Goal: Find specific fact: Find specific fact

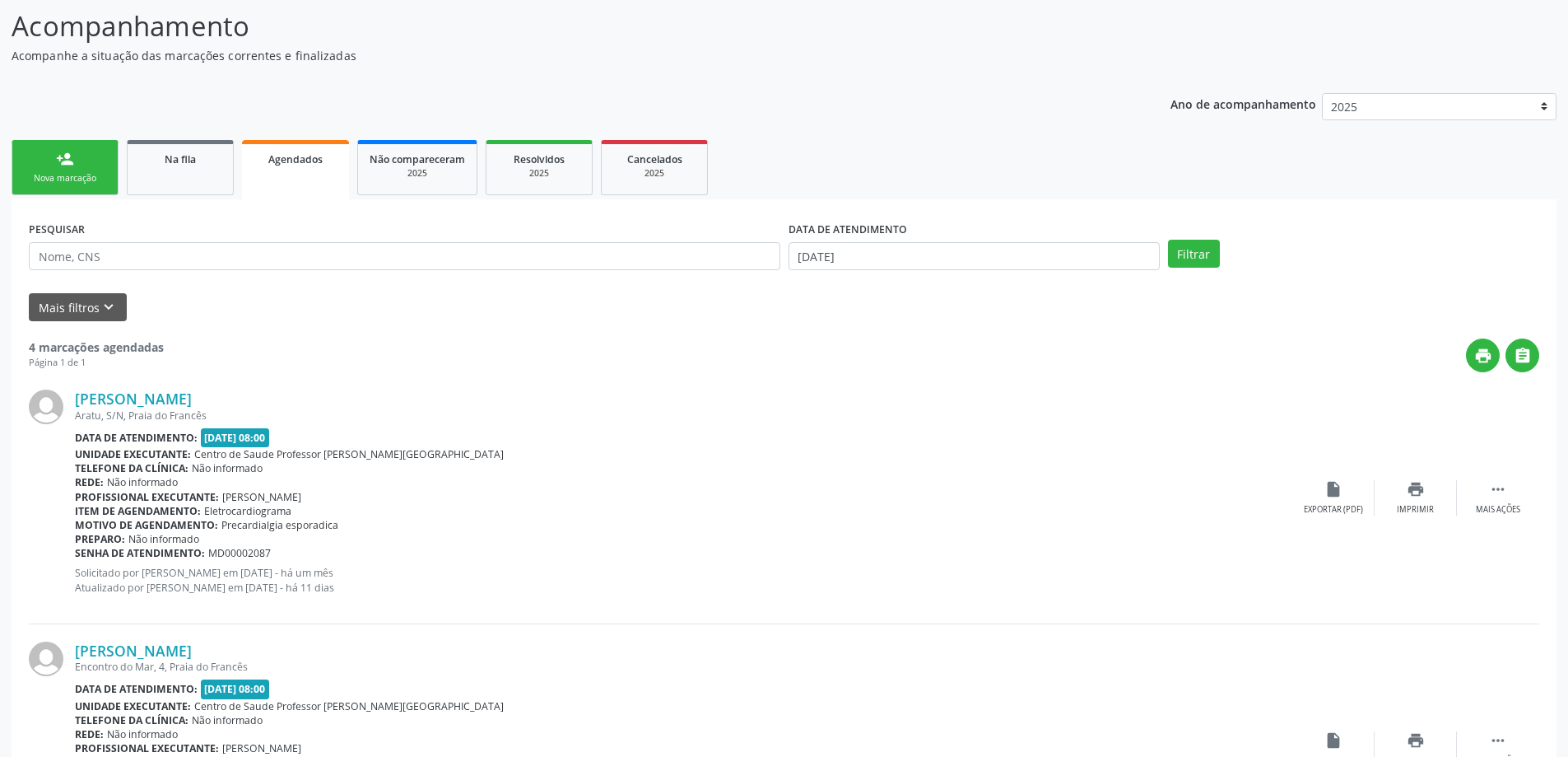
scroll to position [121, 0]
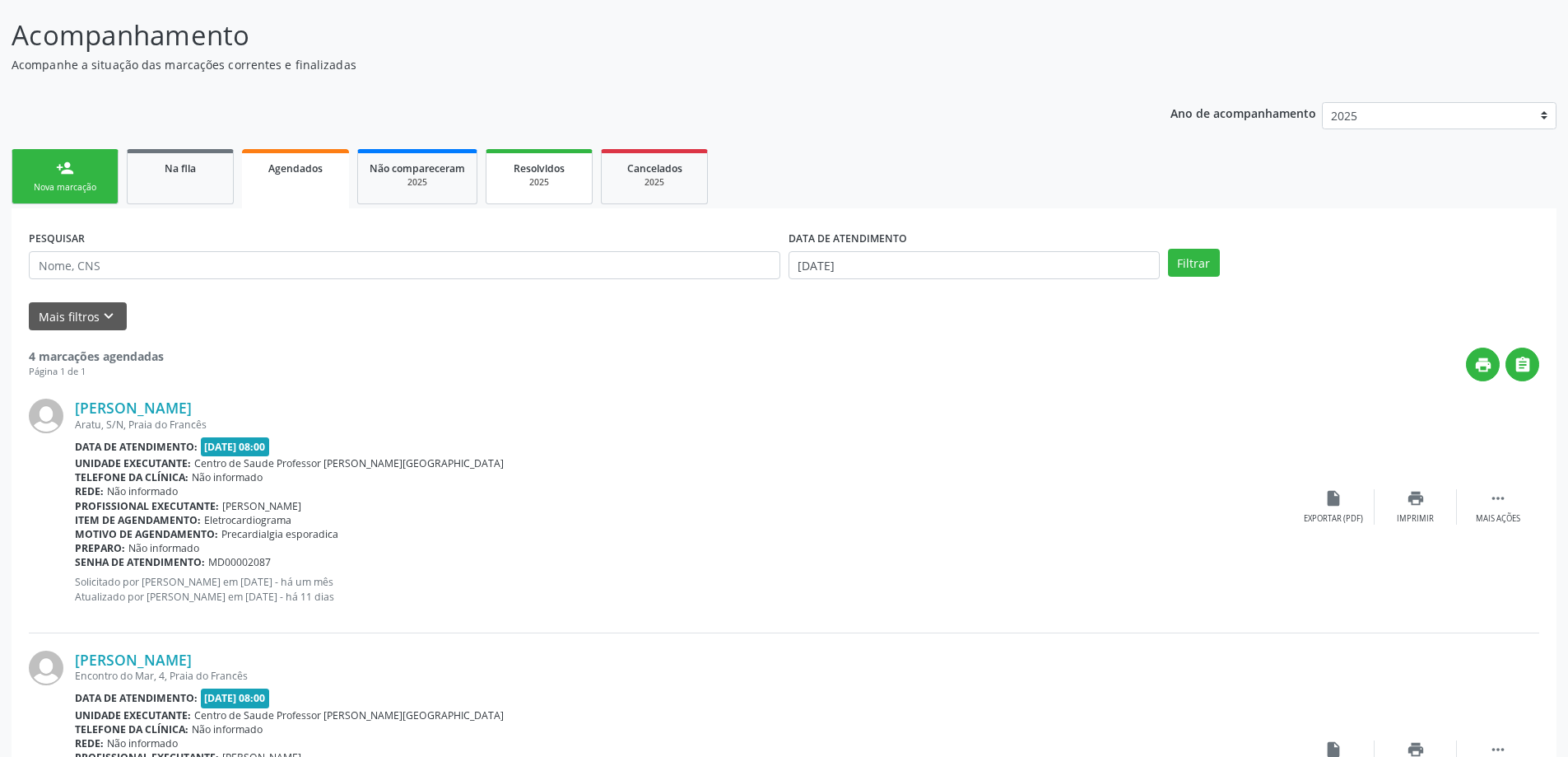
click at [526, 181] on div "2025" at bounding box center [539, 182] width 82 height 13
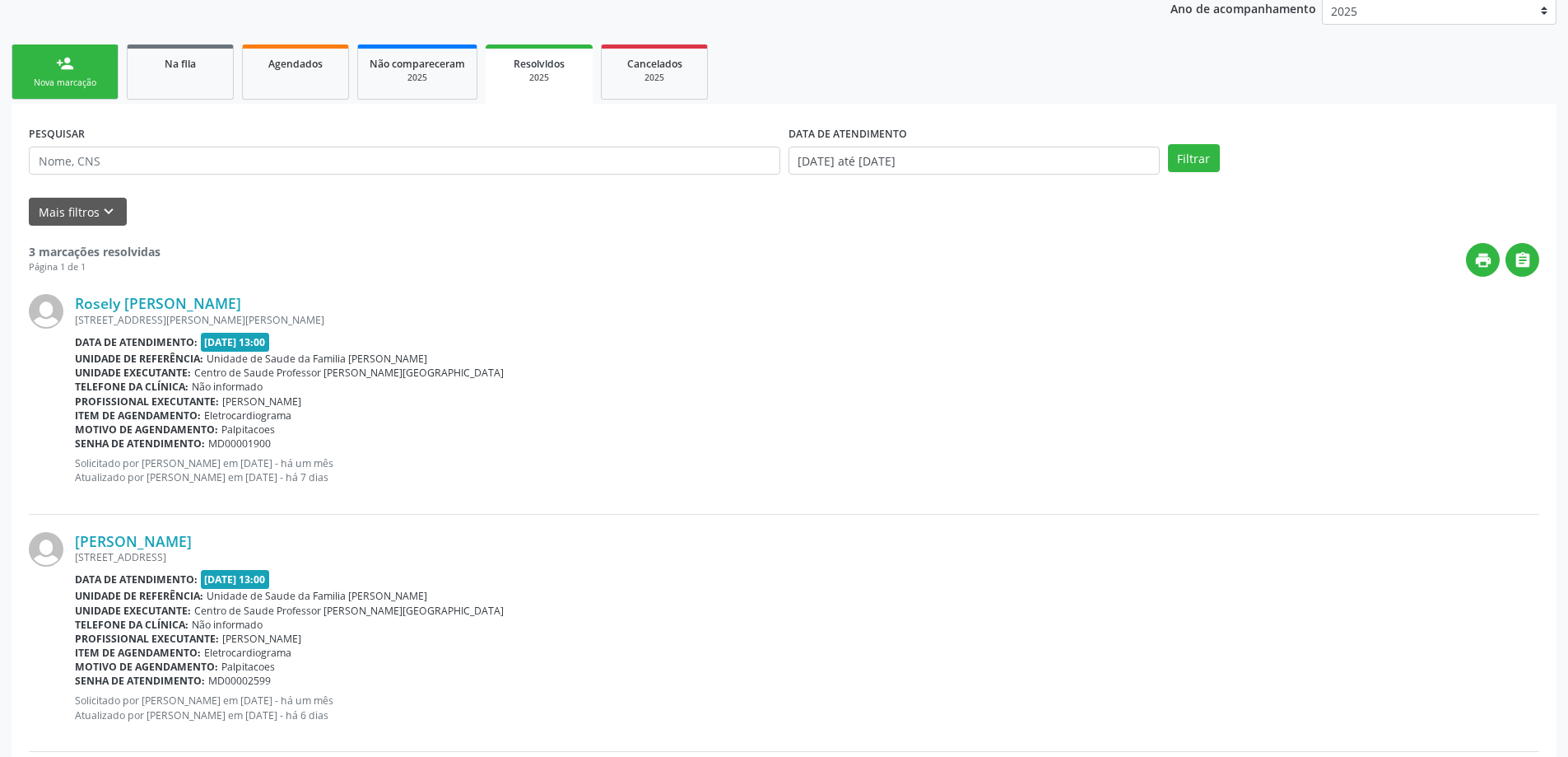
scroll to position [73, 0]
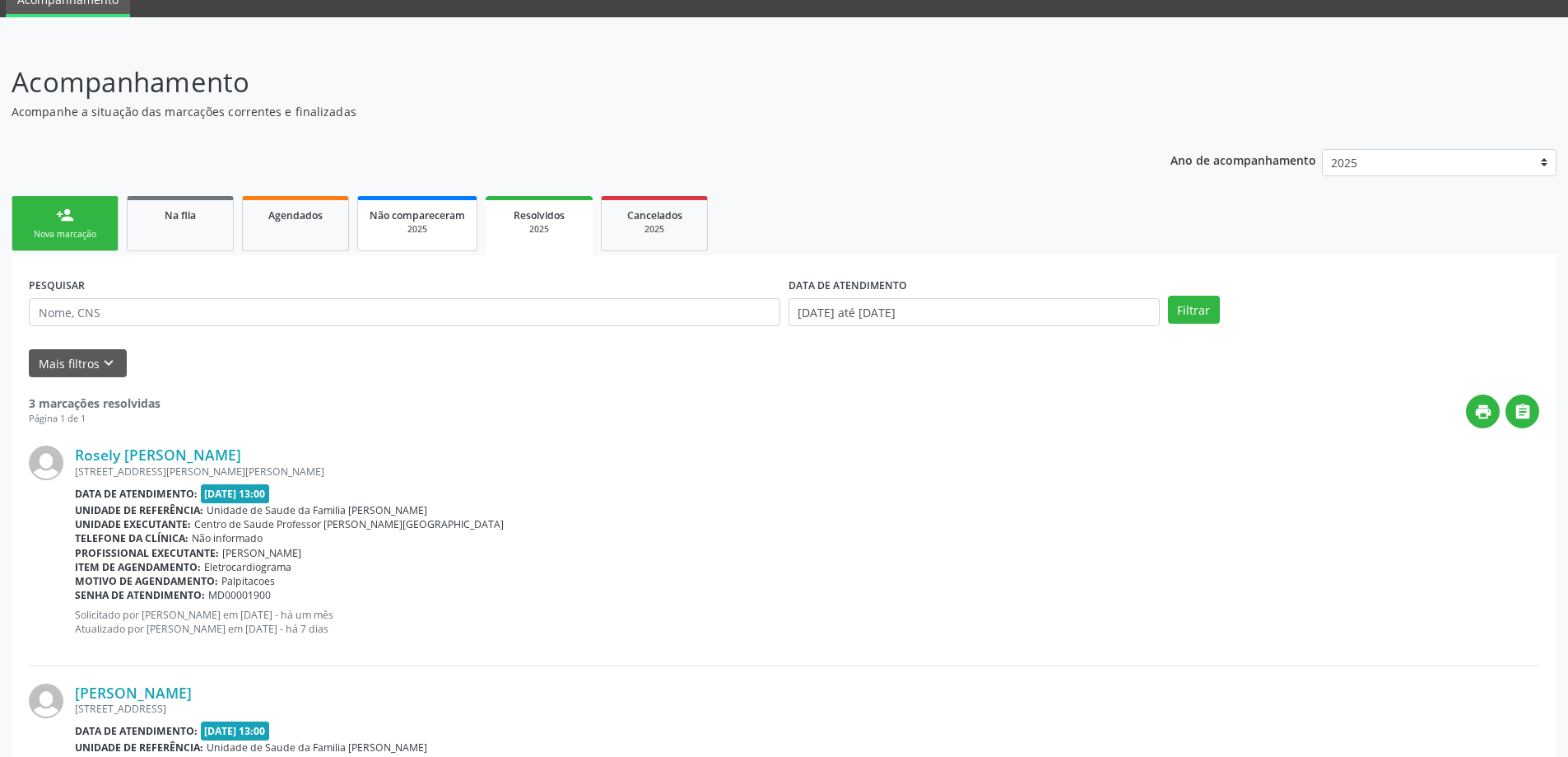
click at [398, 223] on div "2025" at bounding box center [417, 230] width 96 height 13
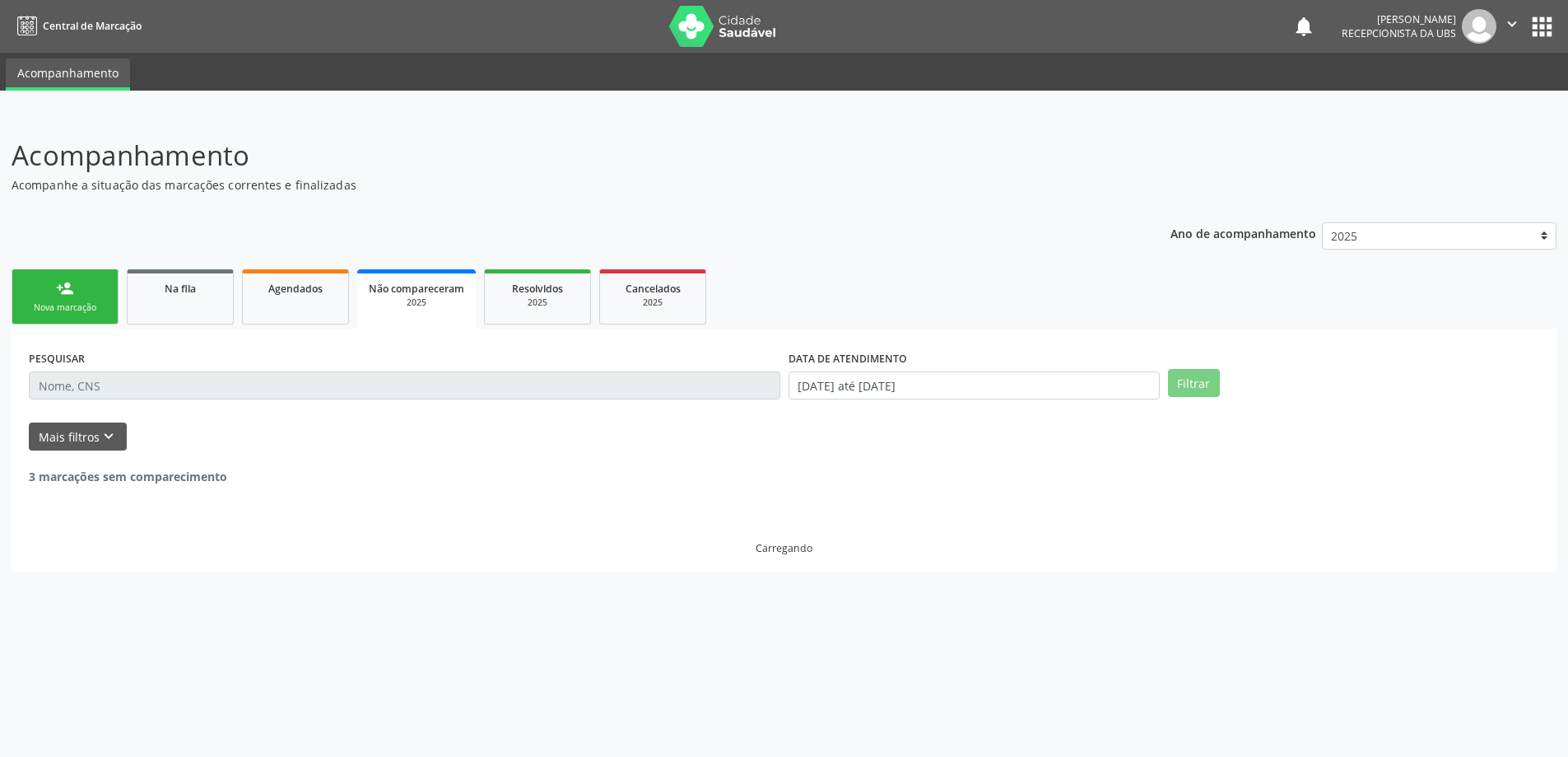
scroll to position [0, 0]
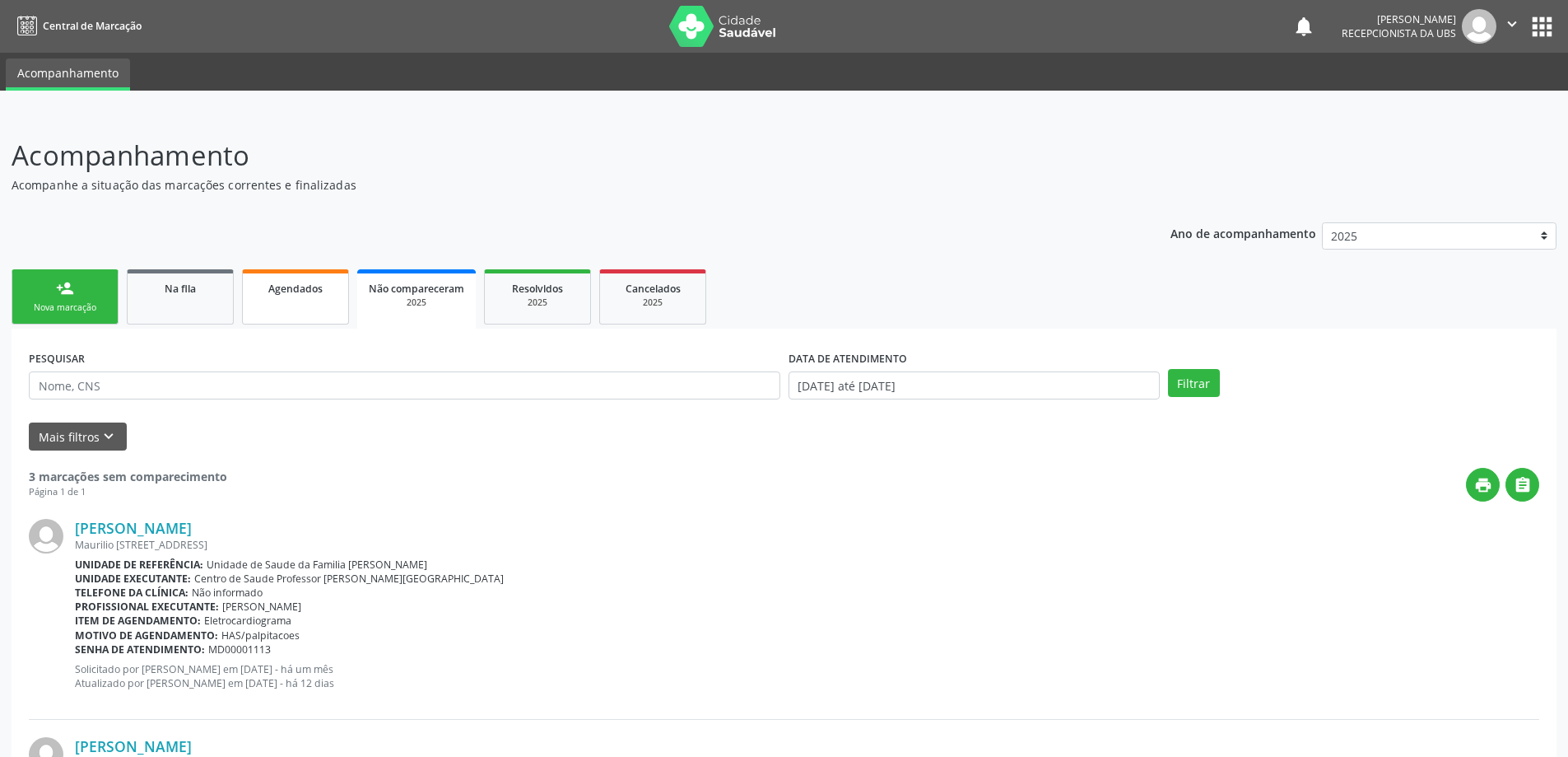
click at [290, 299] on link "Agendados" at bounding box center [296, 297] width 107 height 55
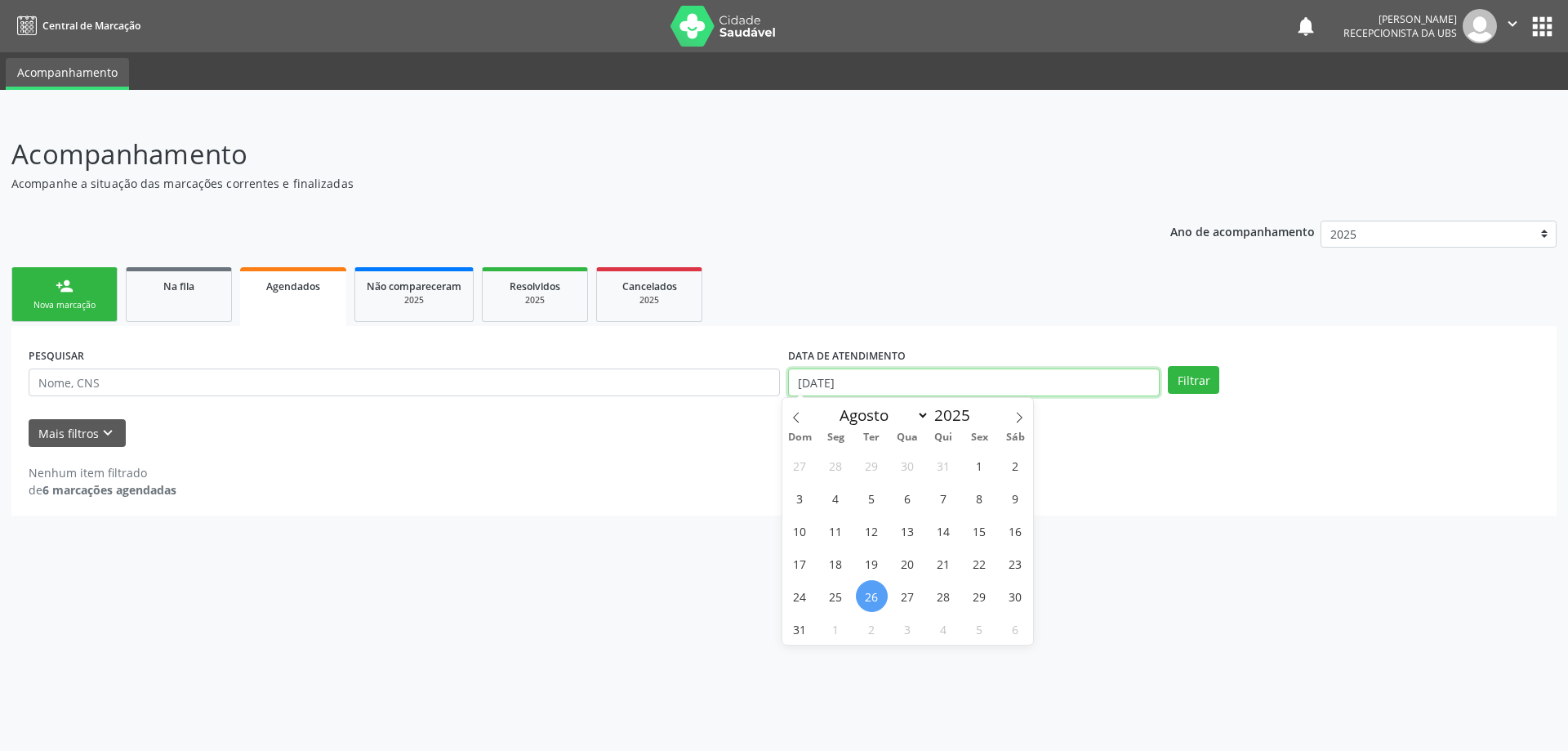
click at [1126, 374] on input "[DATE]" at bounding box center [973, 382] width 371 height 27
click at [974, 466] on span "1" at bounding box center [979, 465] width 32 height 32
type input "[DATE]"
click at [1013, 419] on span at bounding box center [1018, 411] width 27 height 27
select select "8"
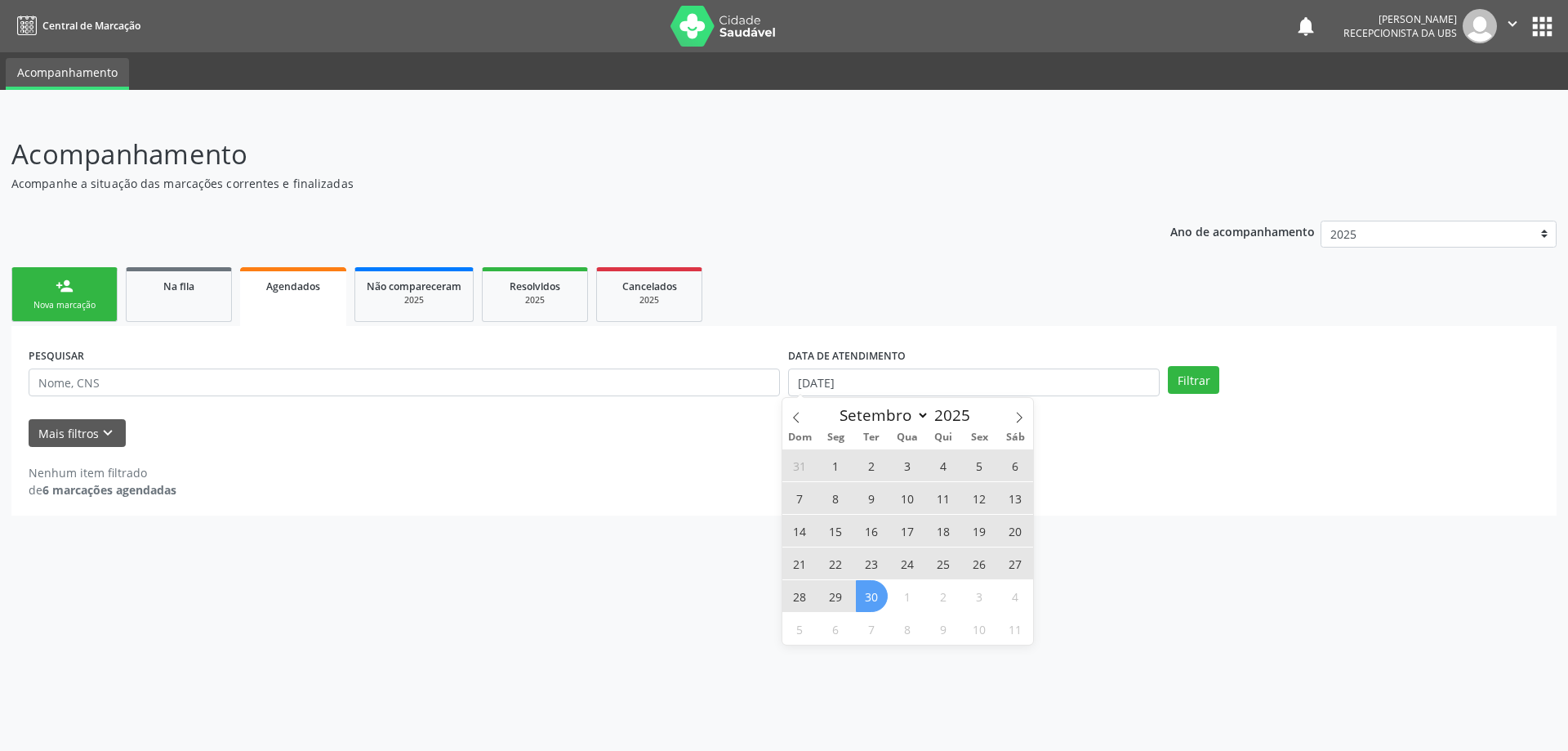
click at [880, 591] on span "30" at bounding box center [872, 596] width 32 height 32
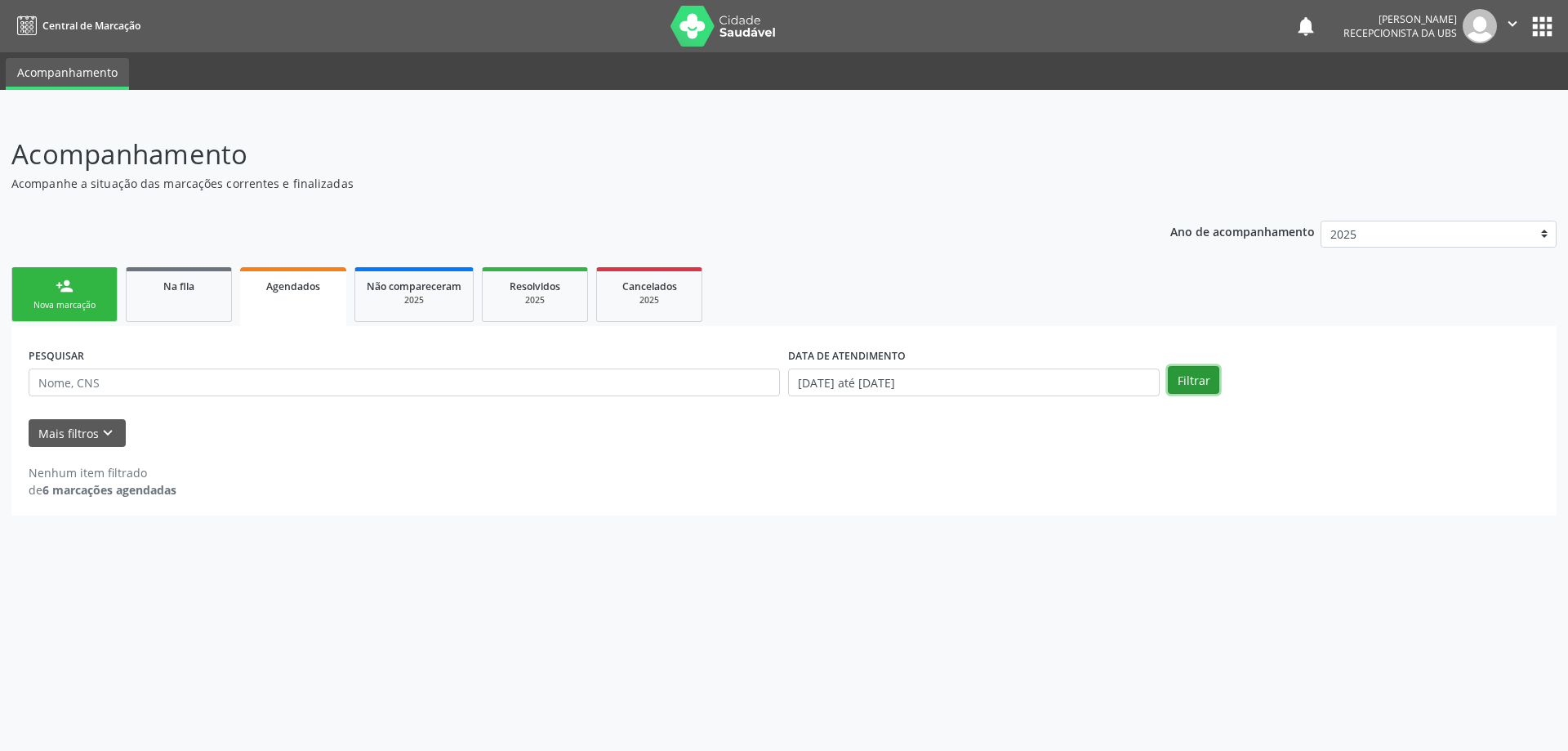
click at [1190, 382] on button "Filtrar" at bounding box center [1194, 379] width 51 height 27
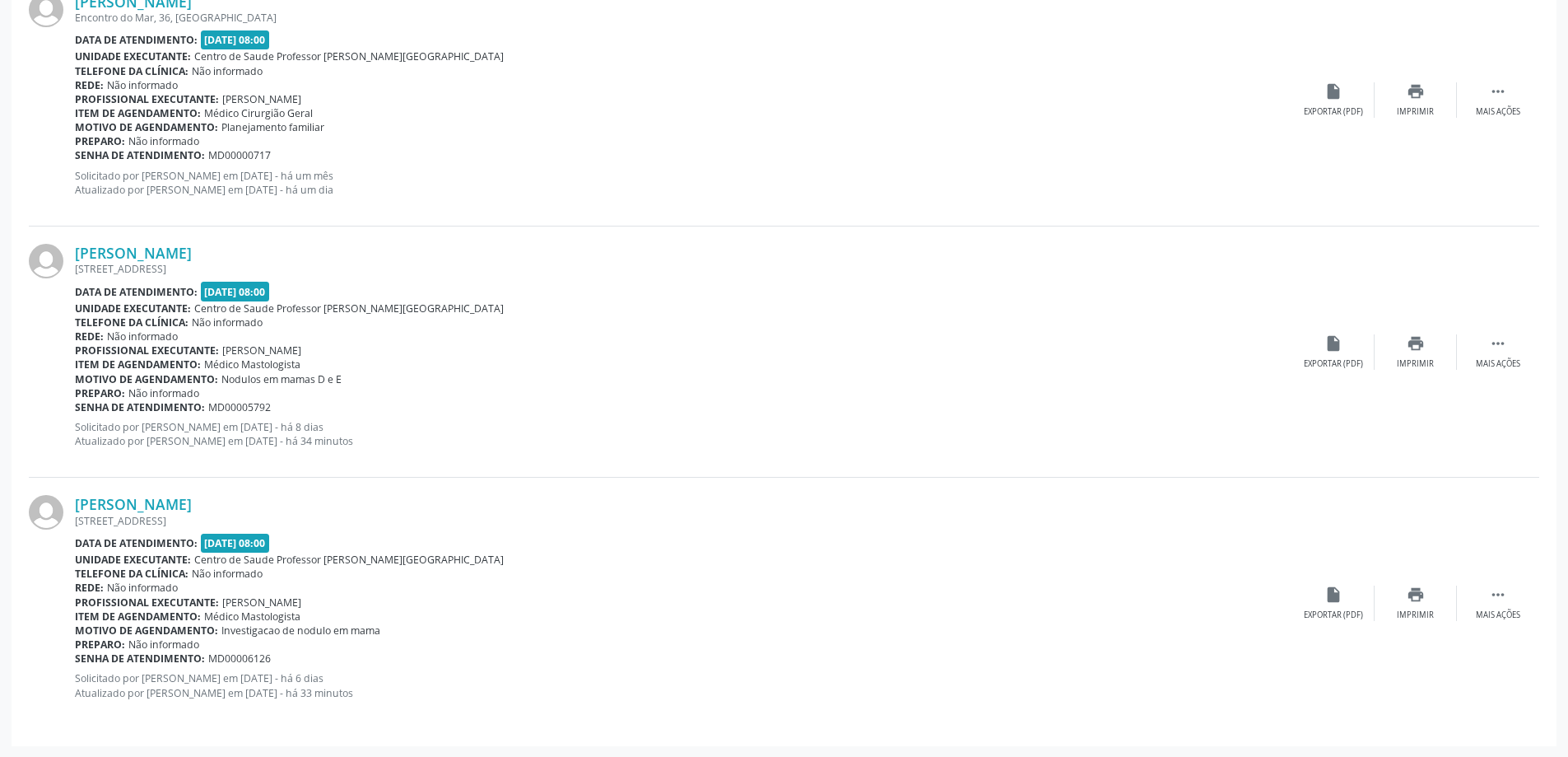
scroll to position [1283, 0]
click at [192, 249] on link "[PERSON_NAME]" at bounding box center [133, 252] width 117 height 18
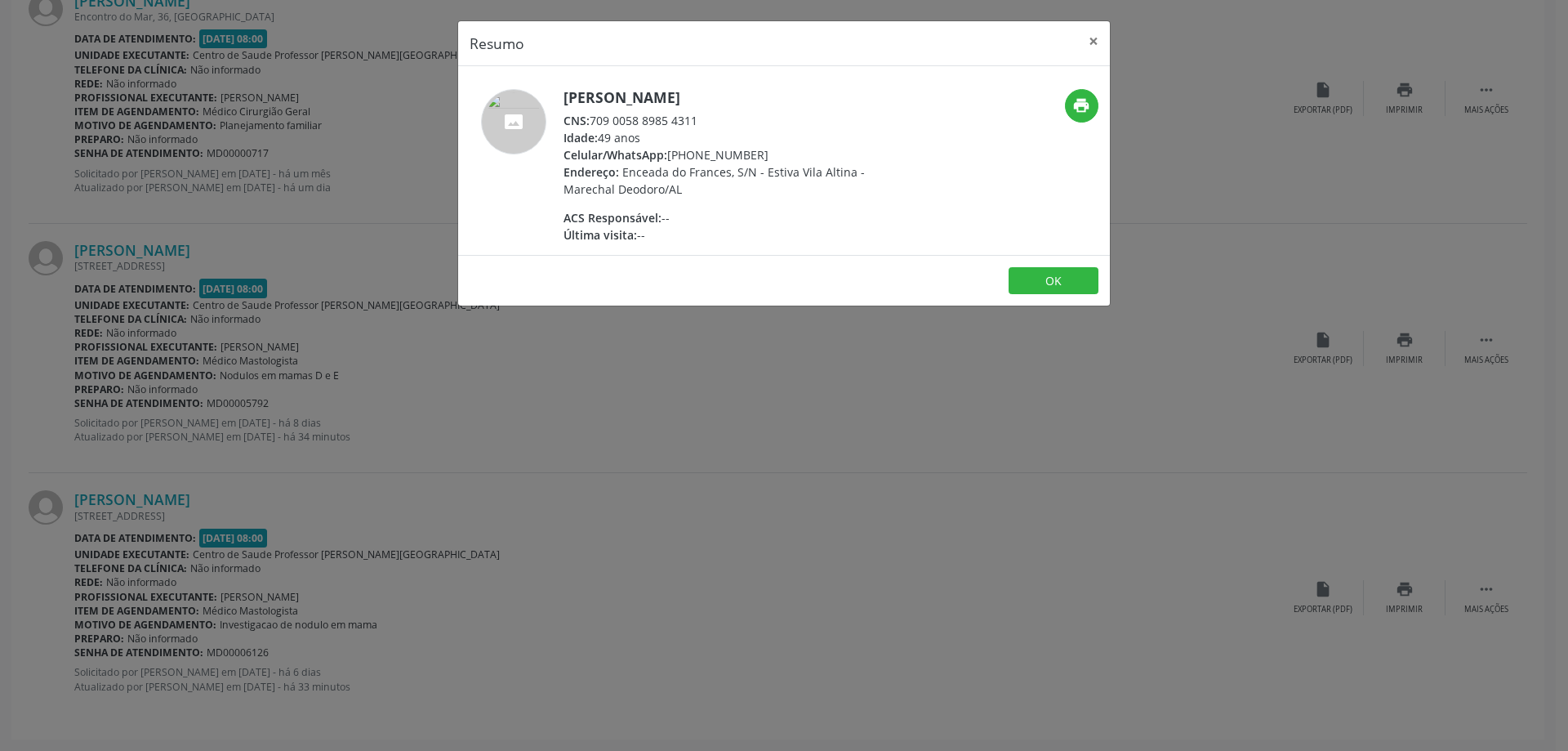
drag, startPoint x: 702, startPoint y: 123, endPoint x: 595, endPoint y: 126, distance: 107.0
click at [595, 126] on div "CNS: 709 0058 8985 4311" at bounding box center [722, 120] width 317 height 17
copy div "709 0058 8985 4311"
click at [614, 85] on div "[PERSON_NAME] CNS: 709 0058 8985 4311 Idade: 49 anos Celular/WhatsApp: [PHONE_N…" at bounding box center [784, 160] width 651 height 189
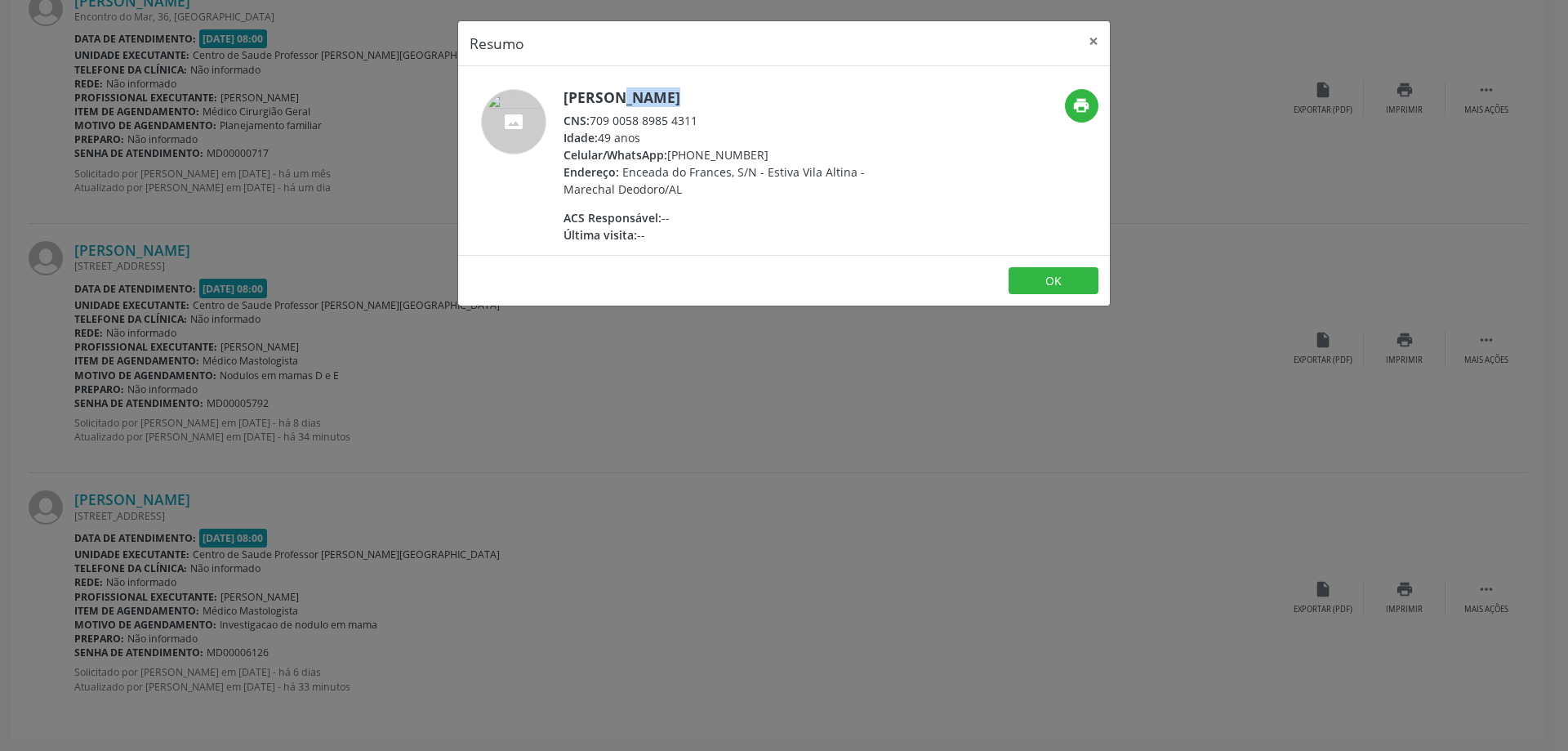
click at [614, 85] on div "[PERSON_NAME] CNS: 709 0058 8985 4311 Idade: 49 anos Celular/WhatsApp: [PHONE_N…" at bounding box center [784, 160] width 651 height 189
click at [599, 119] on div "CNS: 709 0058 8985 4311" at bounding box center [722, 120] width 317 height 17
copy div "CNS: 709 0058 8985 4311"
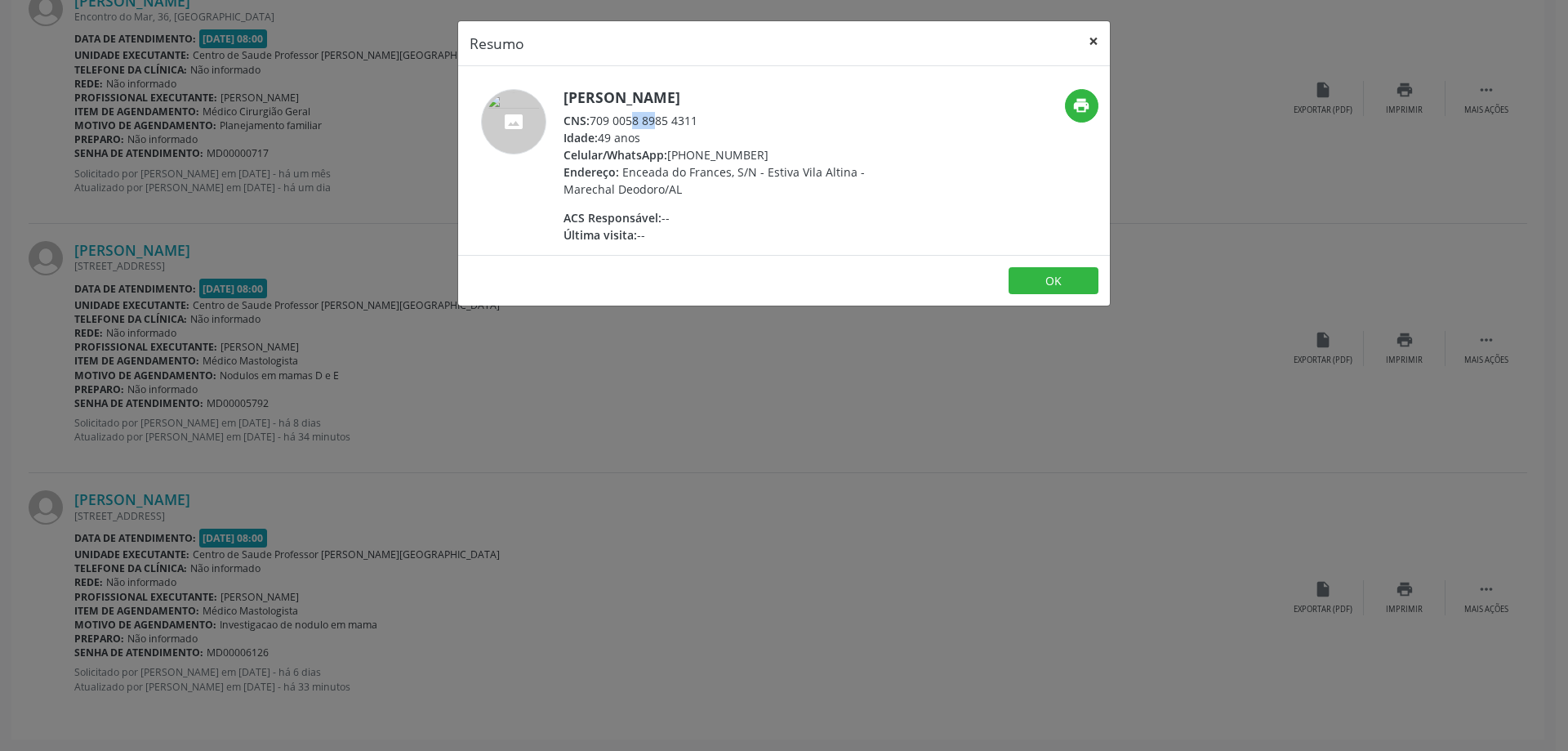
click at [1100, 33] on button "×" at bounding box center [1093, 41] width 33 height 40
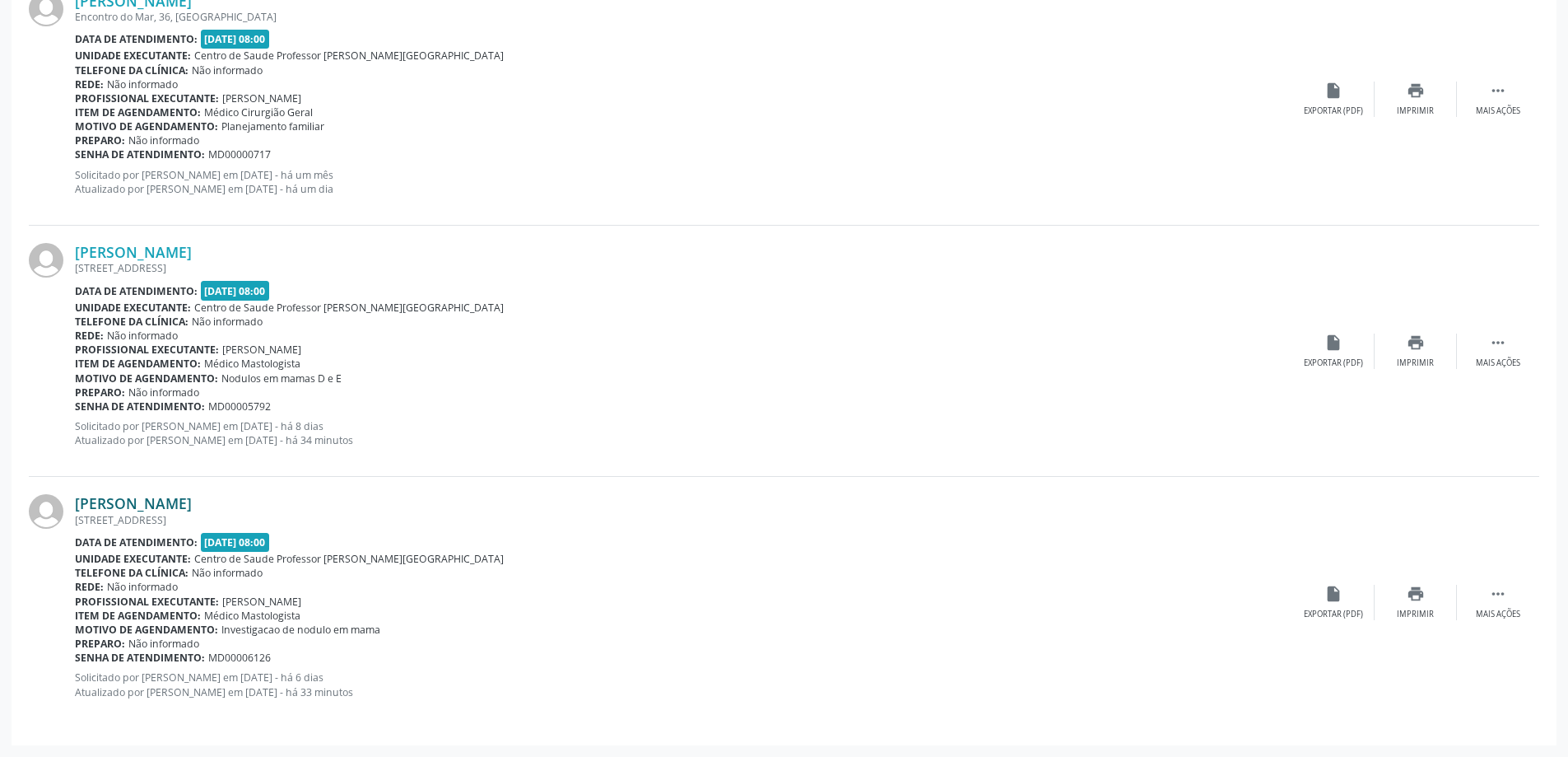
click at [84, 509] on link "[PERSON_NAME]" at bounding box center [133, 503] width 117 height 18
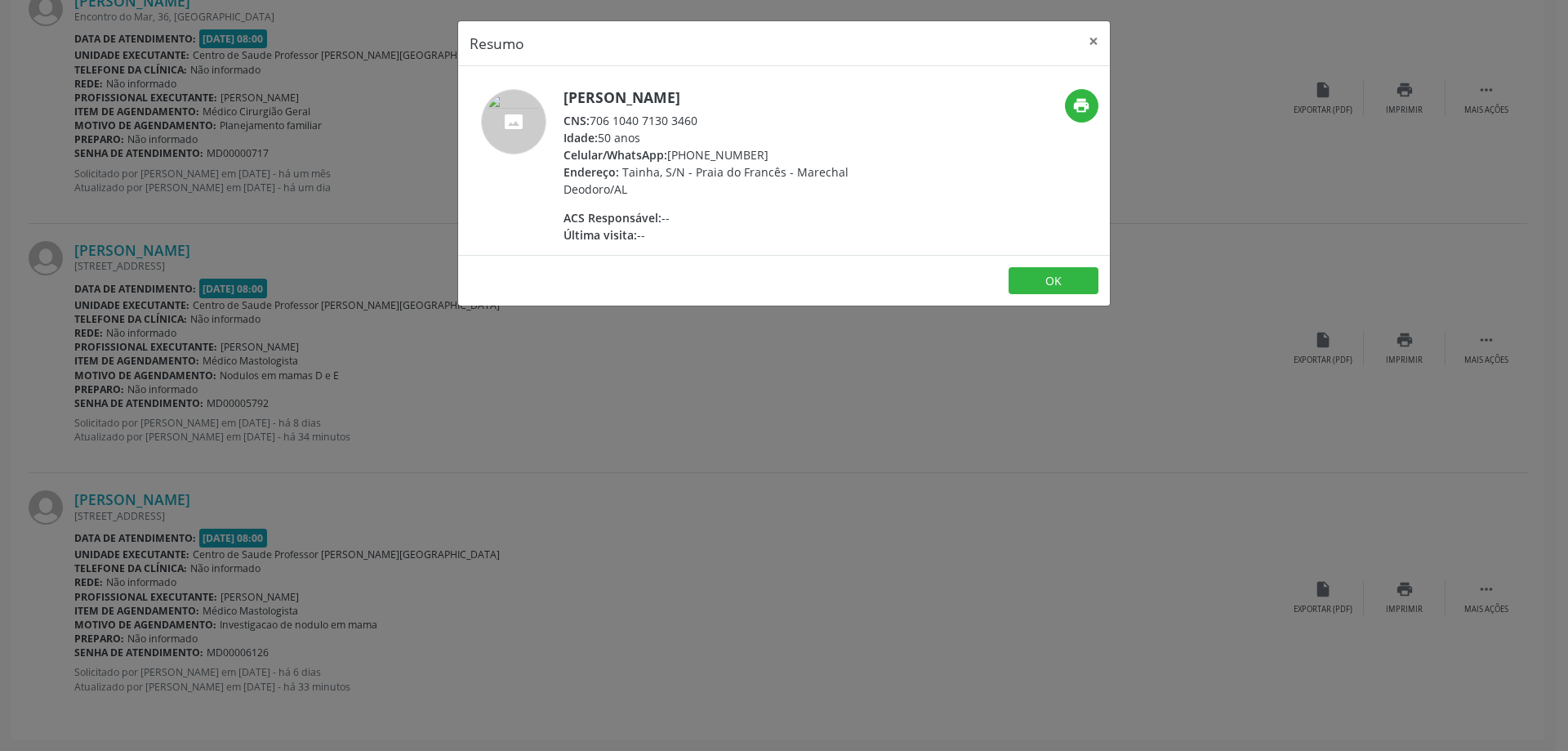
drag, startPoint x: 706, startPoint y: 126, endPoint x: 588, endPoint y: 119, distance: 118.2
click at [588, 119] on div "CNS: 706 1040 7130 3460" at bounding box center [722, 120] width 317 height 17
copy div ": 706 1040 7130 3460"
click at [1091, 40] on button "×" at bounding box center [1093, 41] width 33 height 40
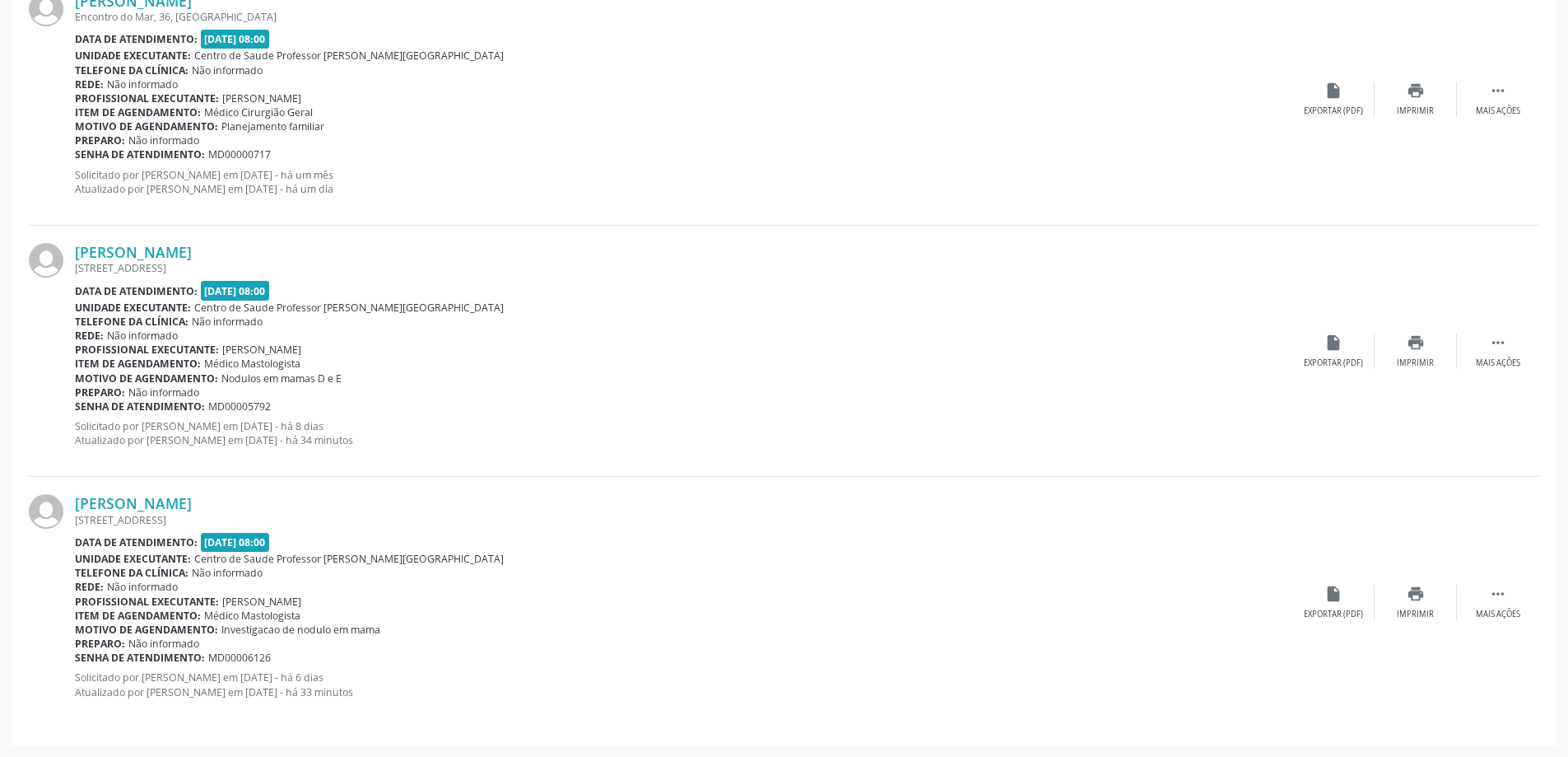
click at [75, 494] on link "[PERSON_NAME]" at bounding box center [133, 503] width 117 height 18
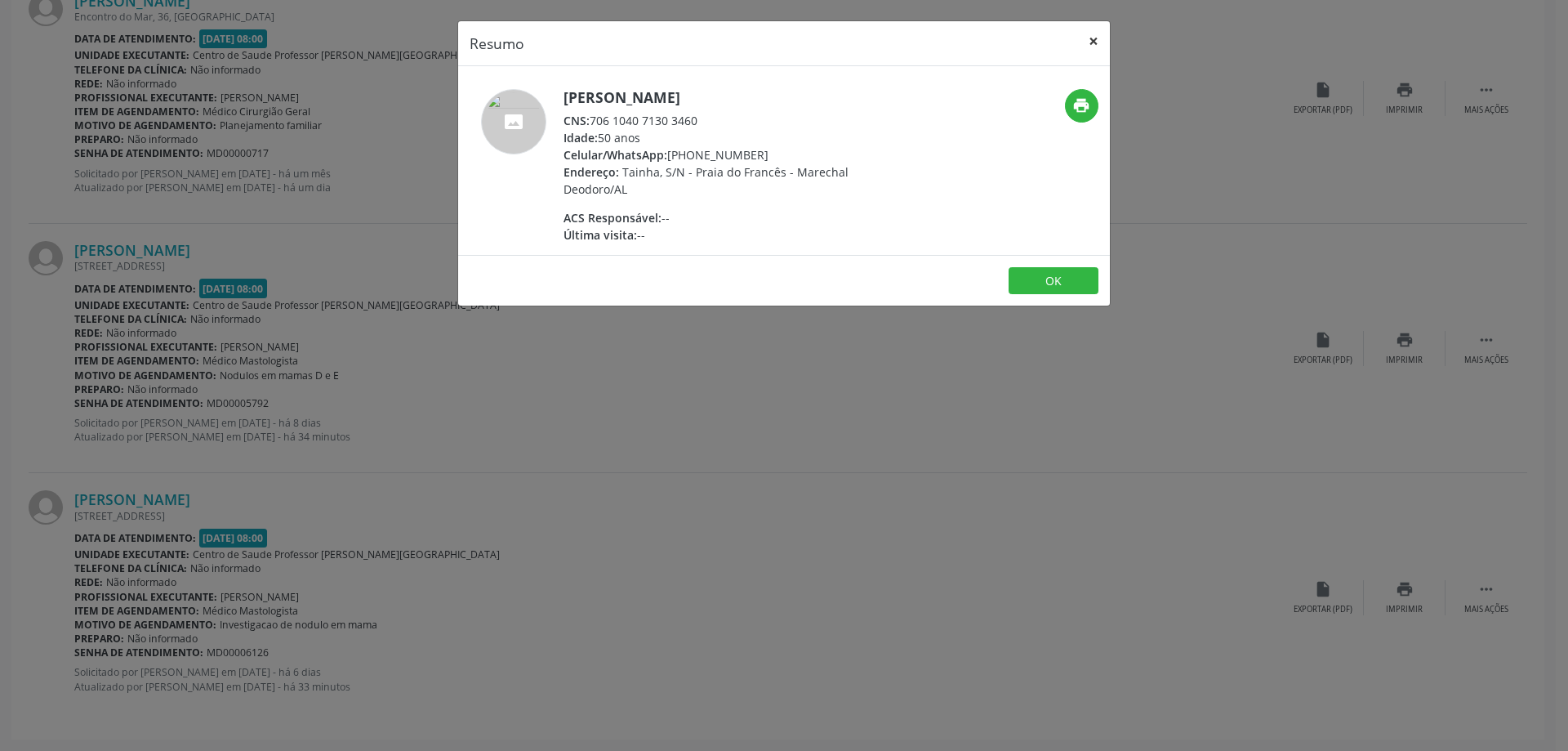
click at [1096, 38] on button "×" at bounding box center [1093, 41] width 33 height 40
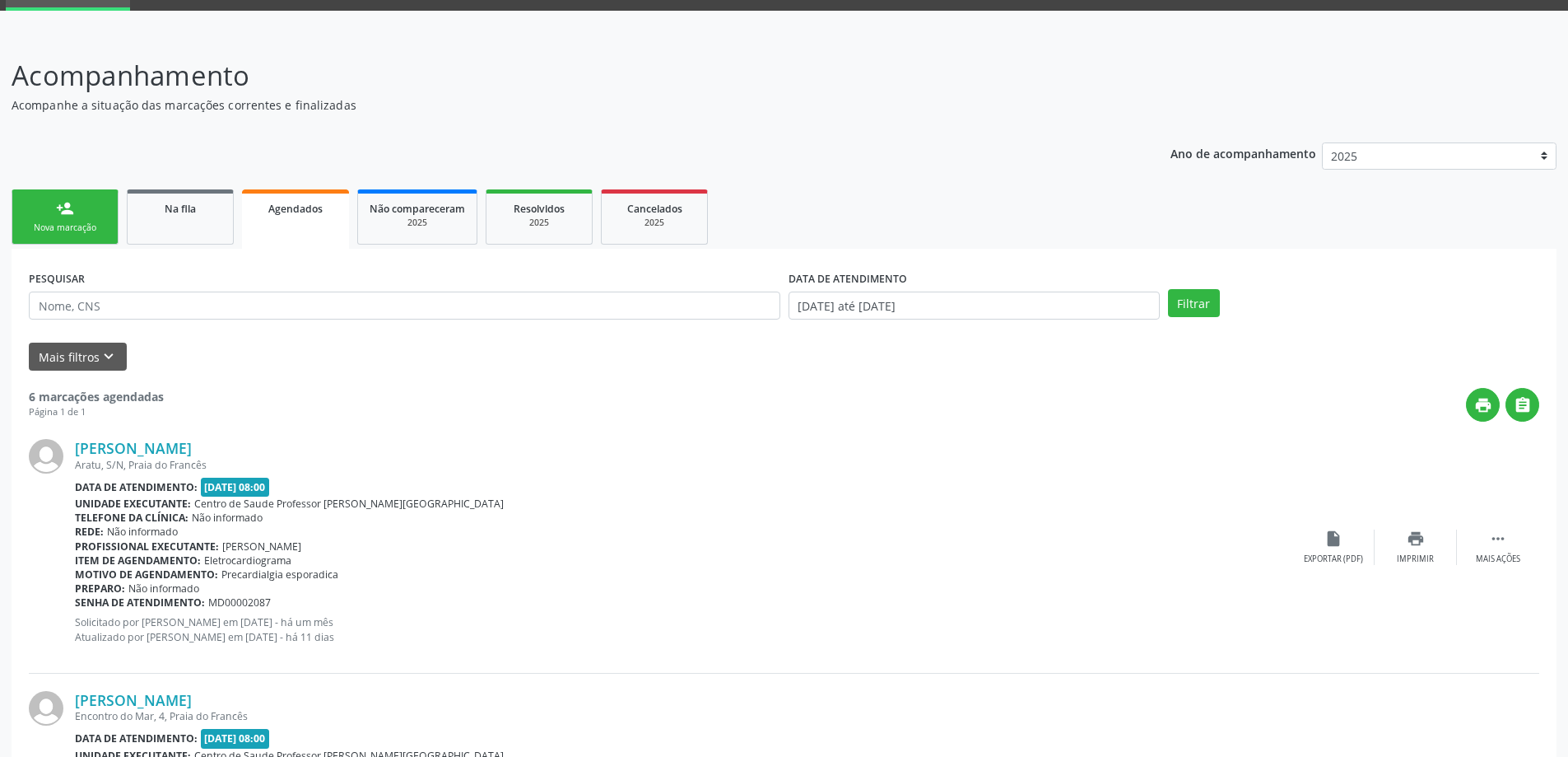
scroll to position [0, 0]
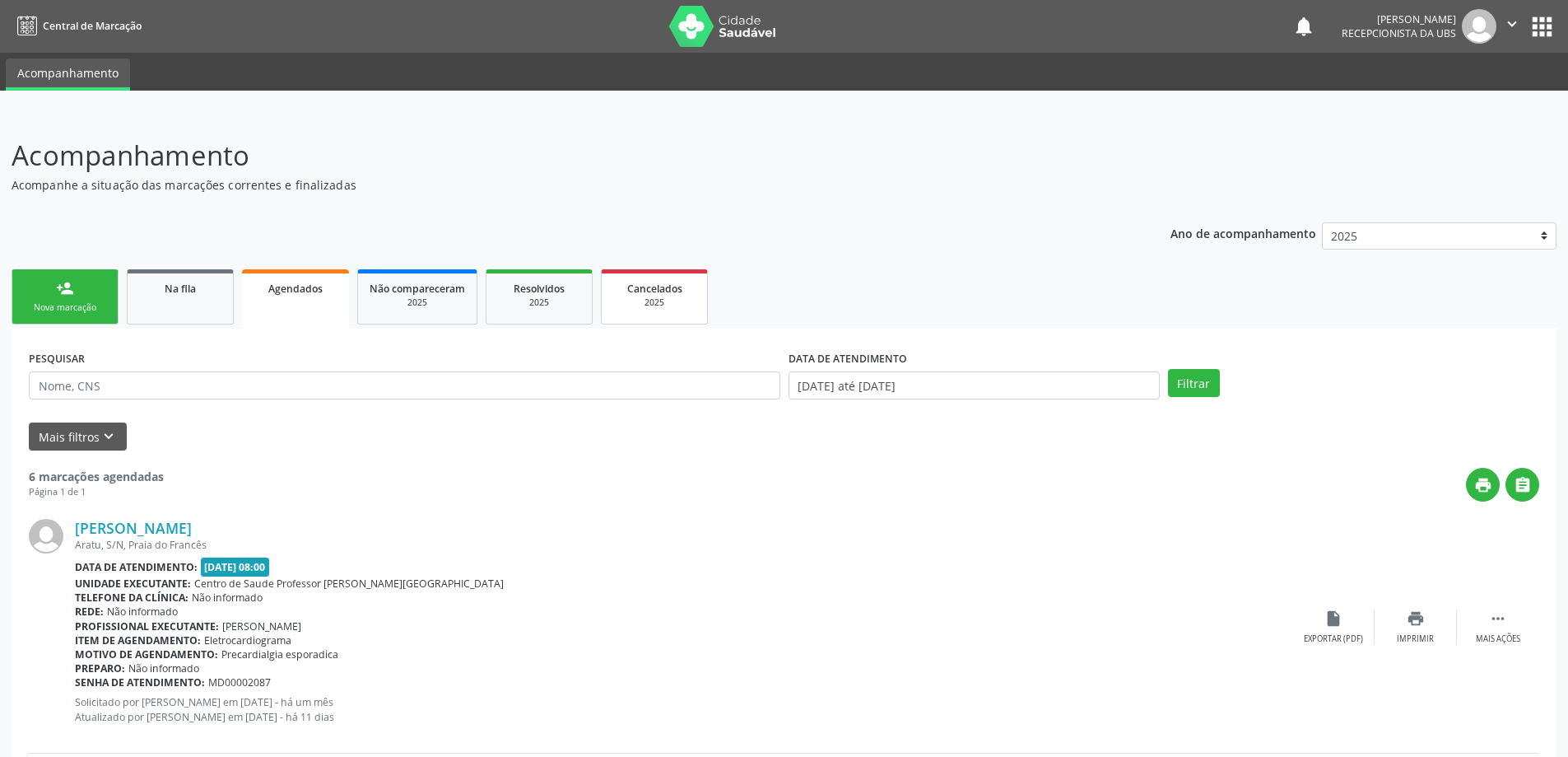
click at [654, 297] on div "2025" at bounding box center [654, 303] width 82 height 13
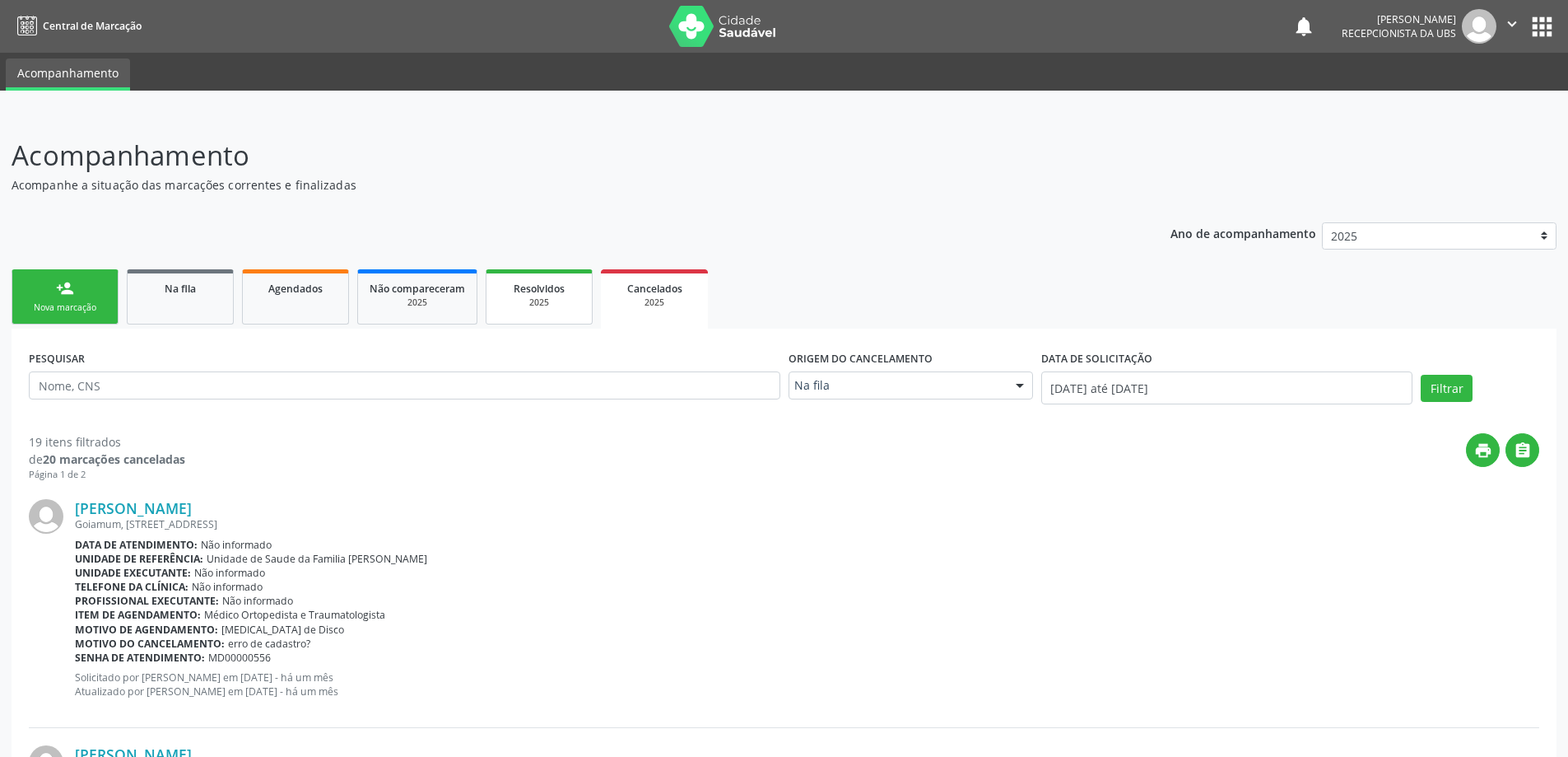
click at [553, 294] on span "Resolvidos" at bounding box center [539, 289] width 51 height 14
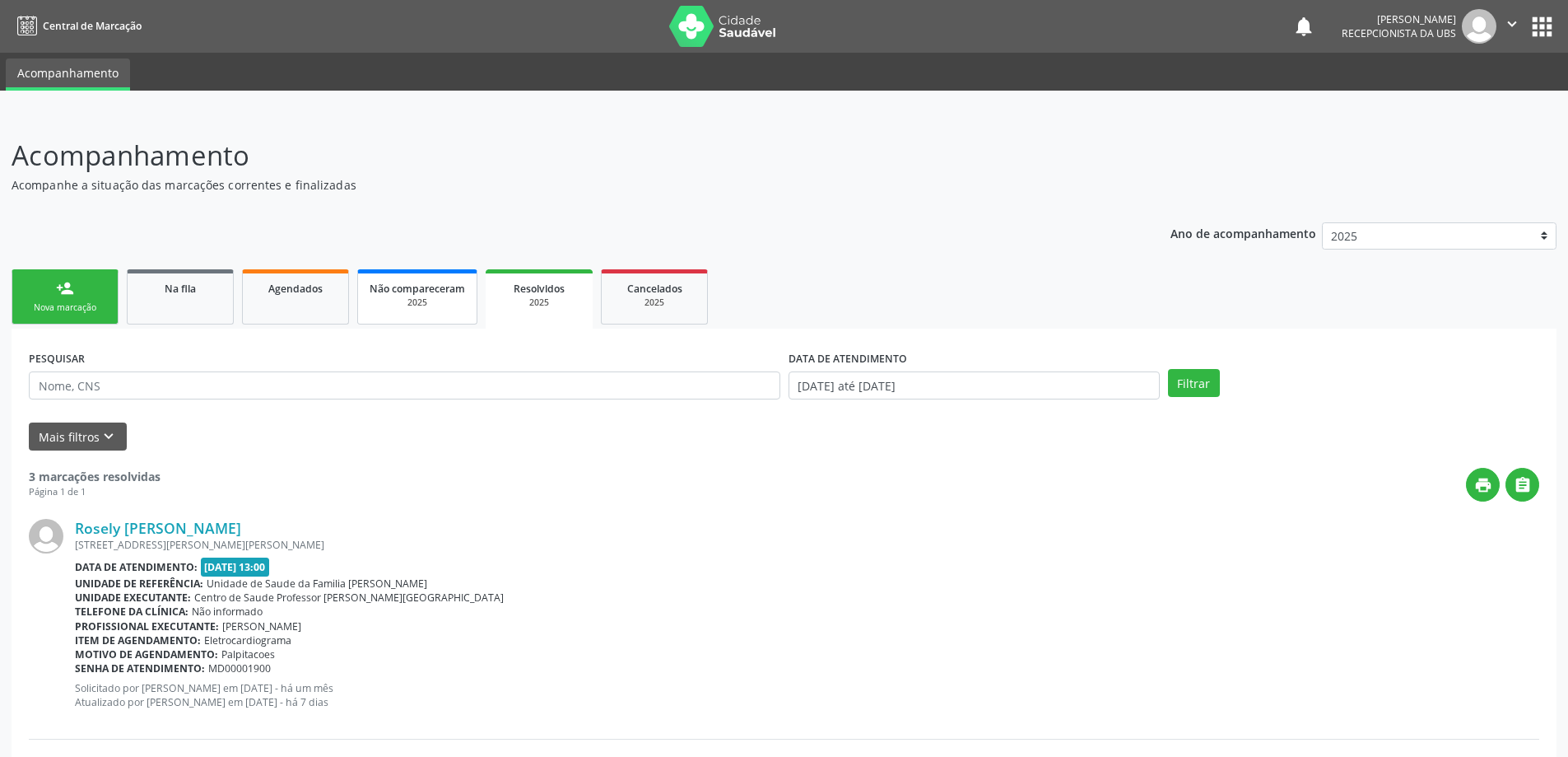
click at [449, 299] on div "2025" at bounding box center [417, 303] width 96 height 13
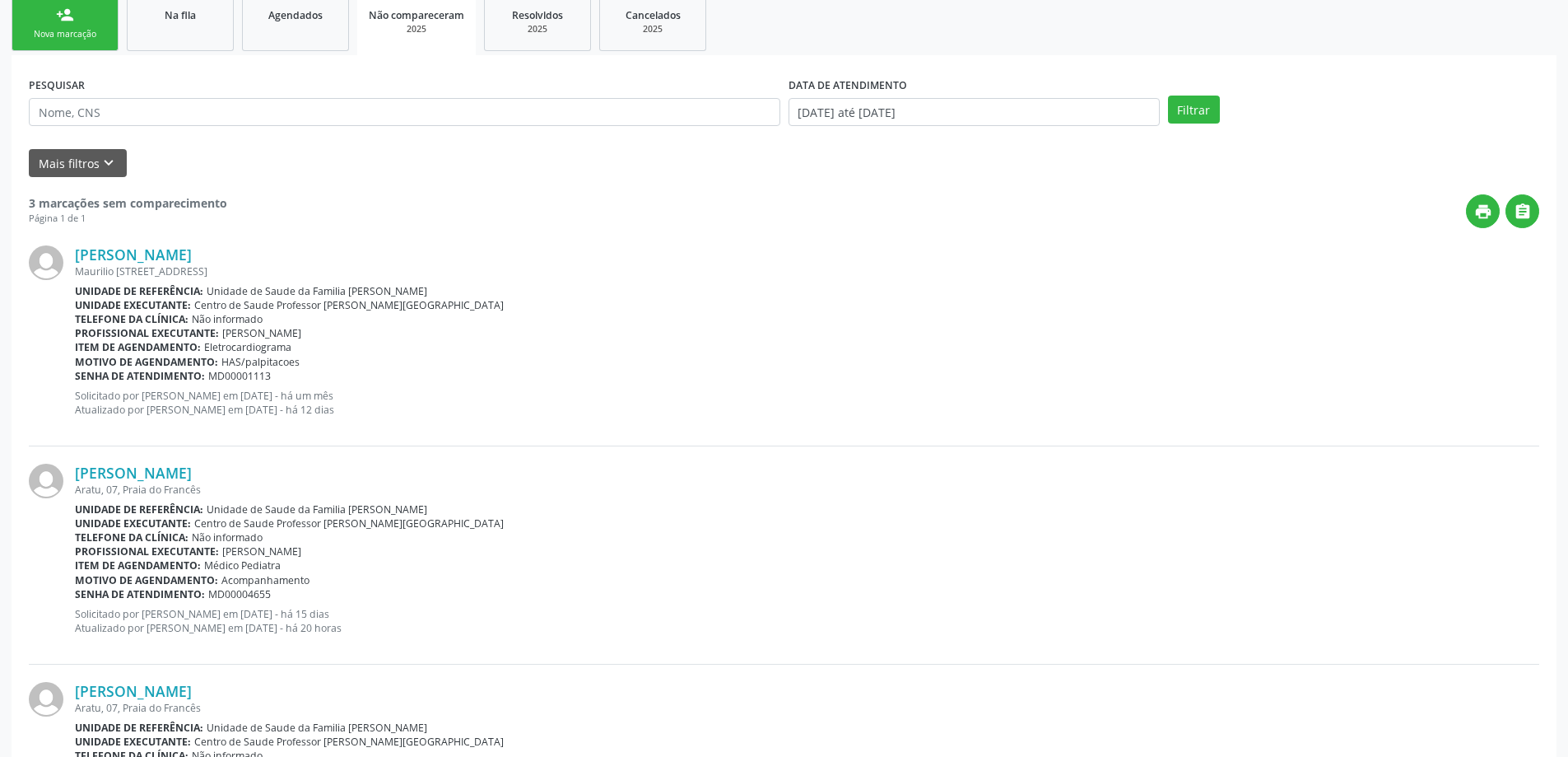
scroll to position [98, 0]
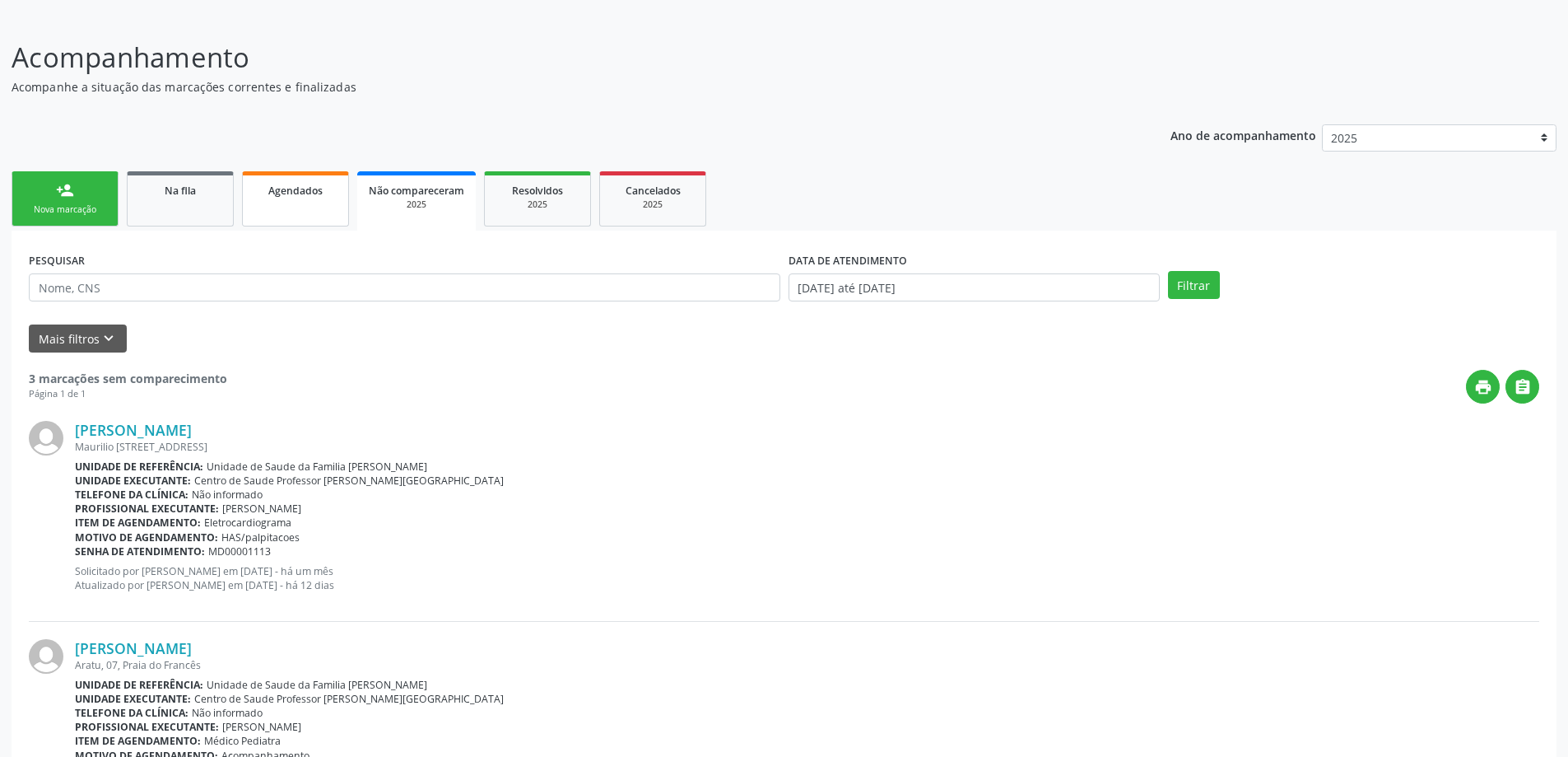
click at [253, 187] on link "Agendados" at bounding box center [296, 199] width 107 height 55
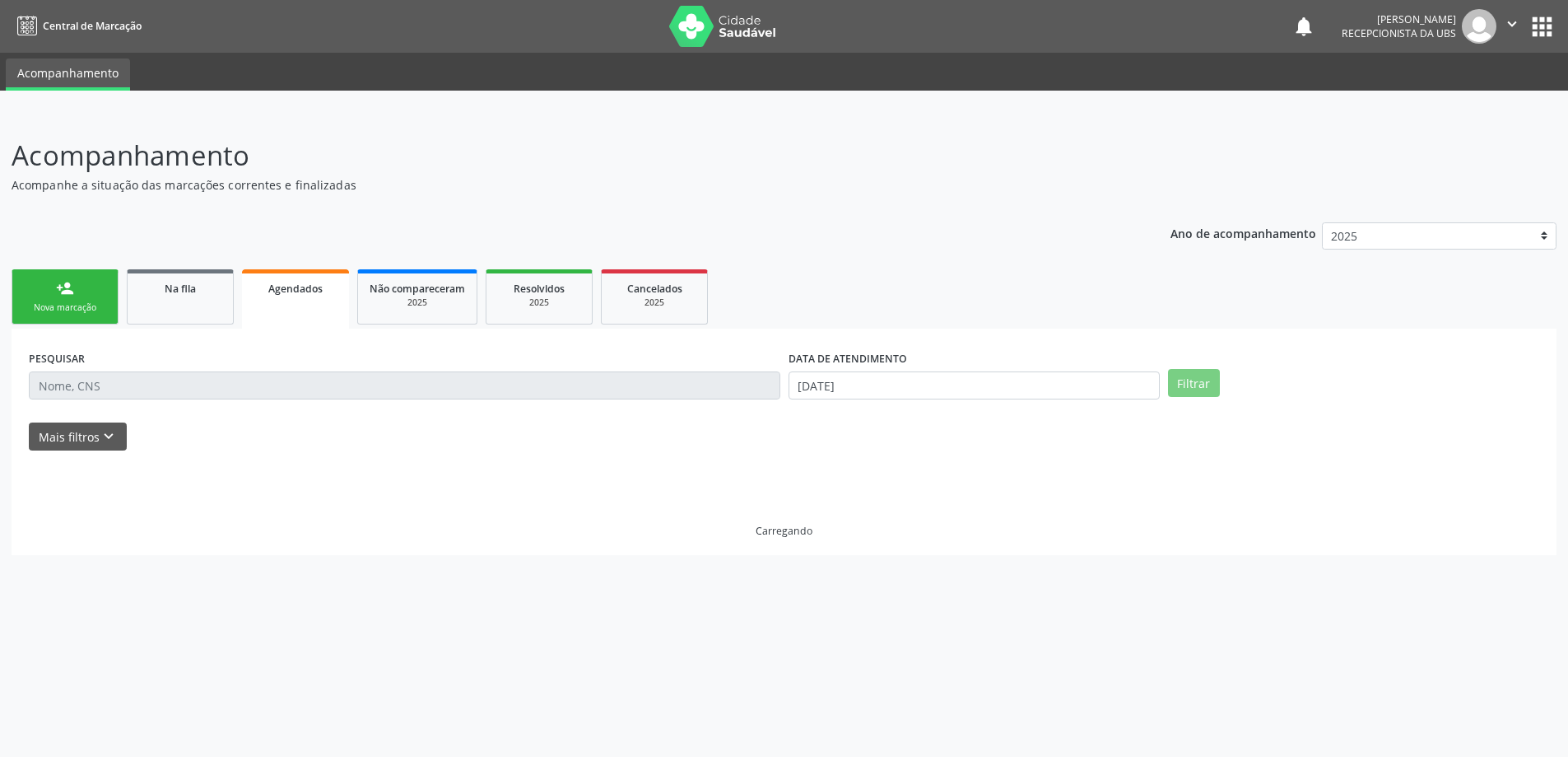
scroll to position [0, 0]
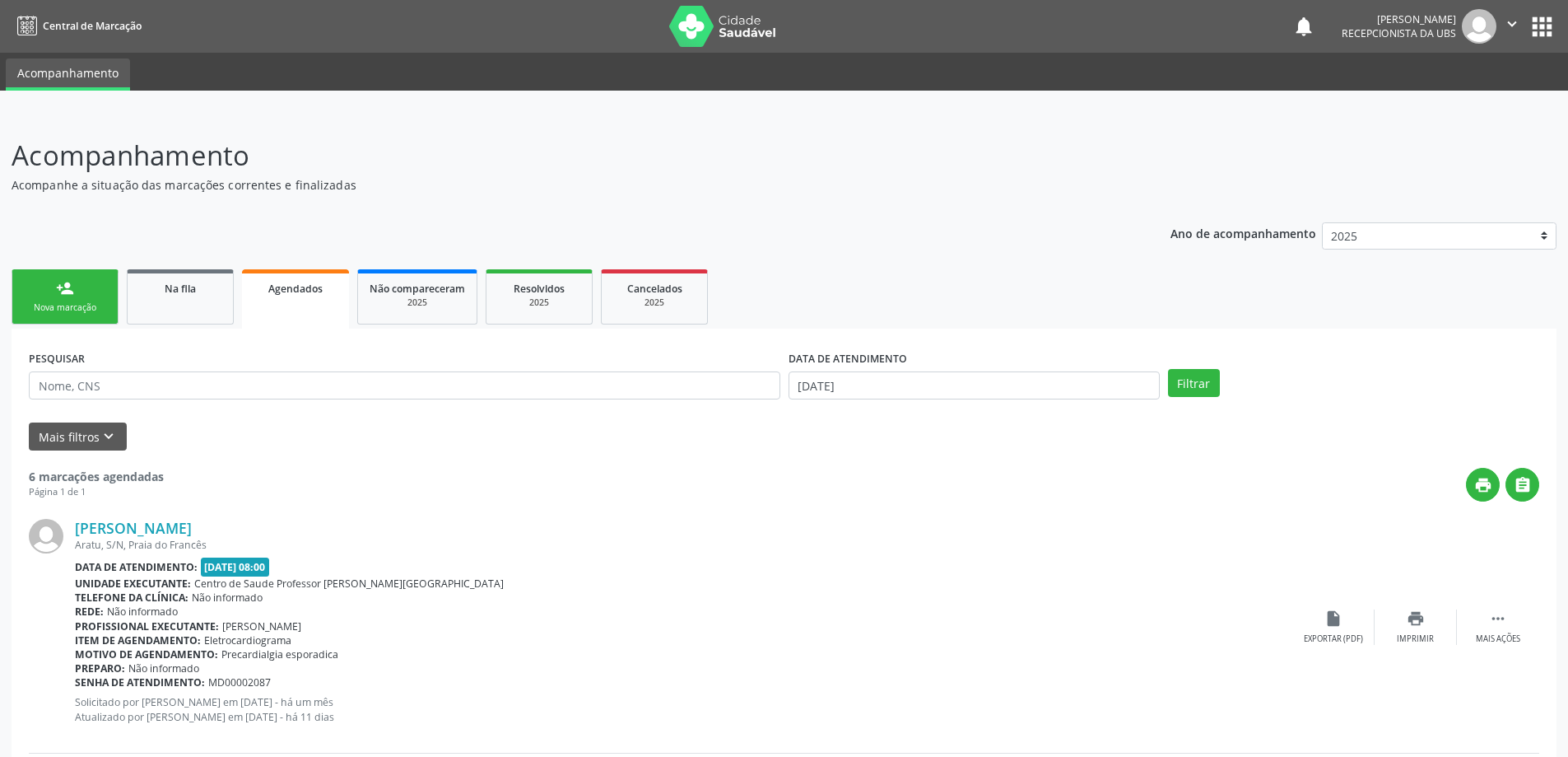
click at [1509, 34] on button "" at bounding box center [1512, 26] width 31 height 35
click at [1454, 108] on link "Sair" at bounding box center [1470, 101] width 113 height 23
